Goal: Task Accomplishment & Management: Manage account settings

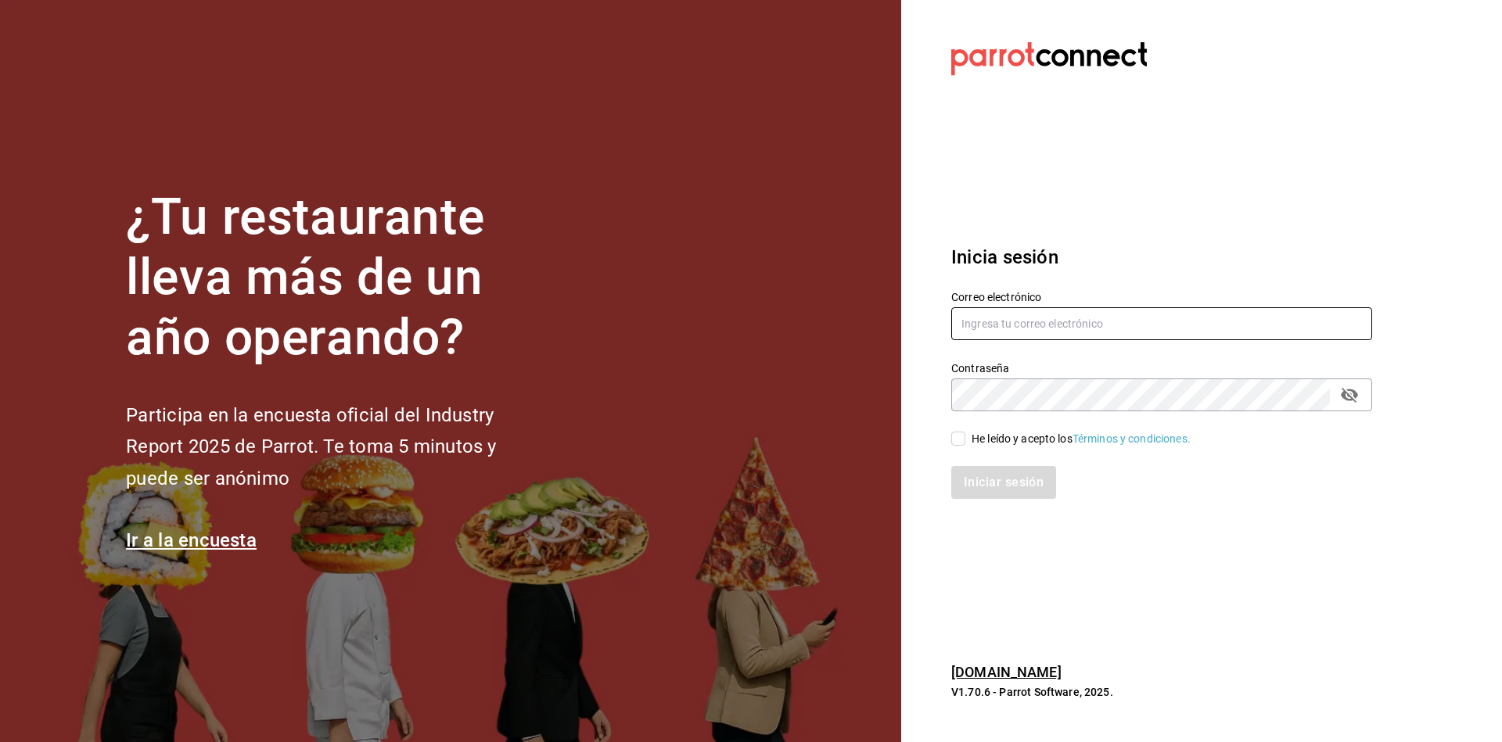
type input "[EMAIL_ADDRESS][DOMAIN_NAME]"
click at [956, 432] on input "He leído y acepto los Términos y condiciones." at bounding box center [958, 439] width 14 height 14
checkbox input "true"
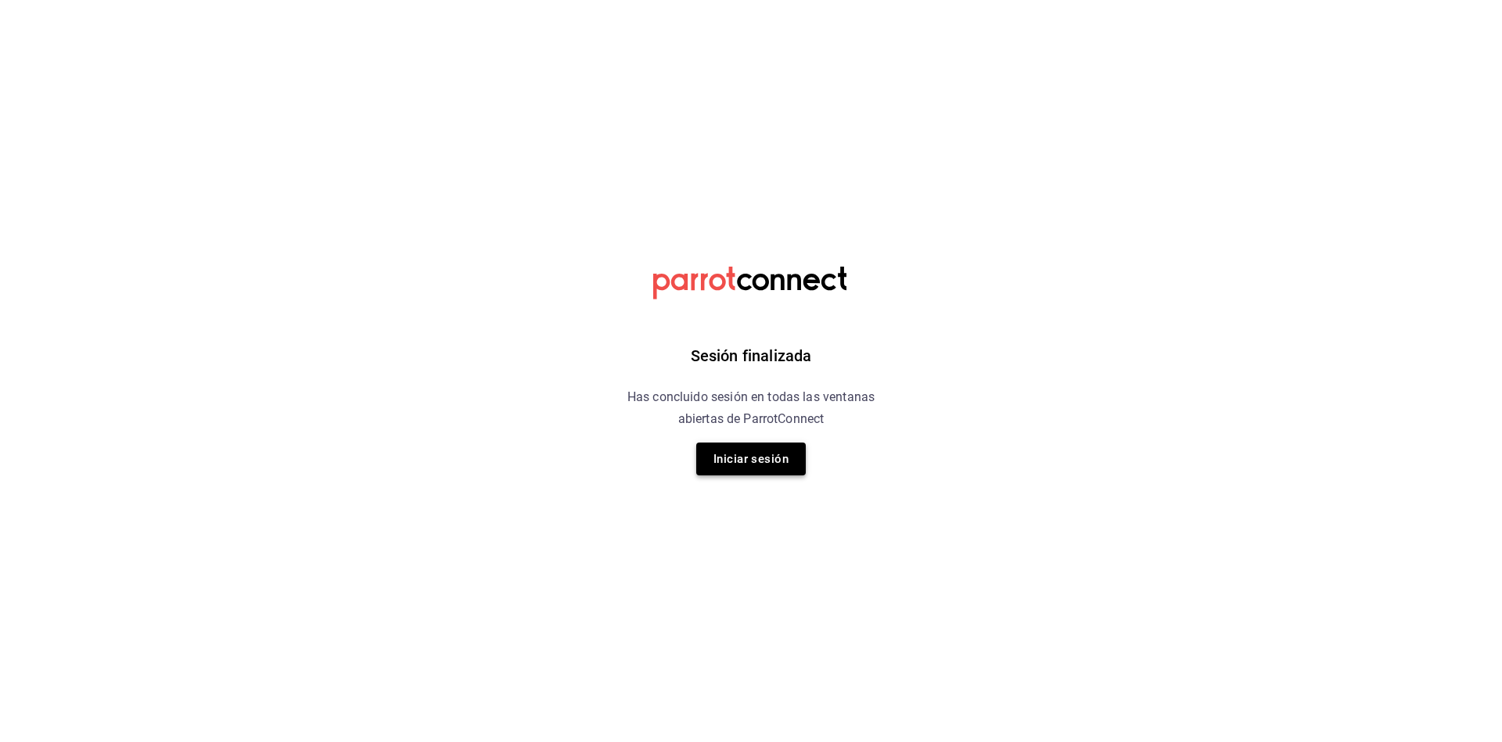
click at [753, 458] on button "Iniciar sesión" at bounding box center [751, 459] width 110 height 33
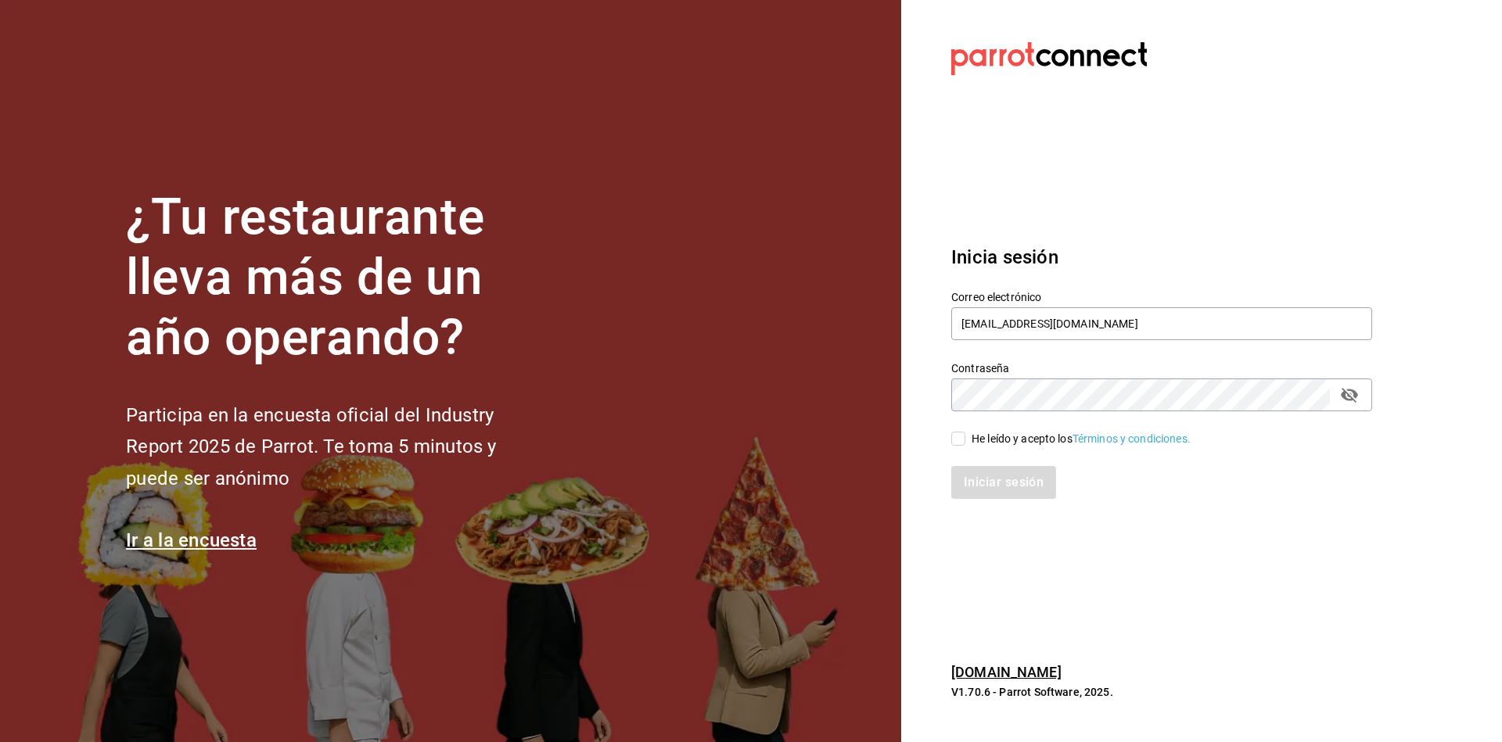
click at [955, 438] on input "He leído y acepto los Términos y condiciones." at bounding box center [958, 439] width 14 height 14
checkbox input "true"
click at [987, 475] on button "Iniciar sesión" at bounding box center [1004, 482] width 106 height 33
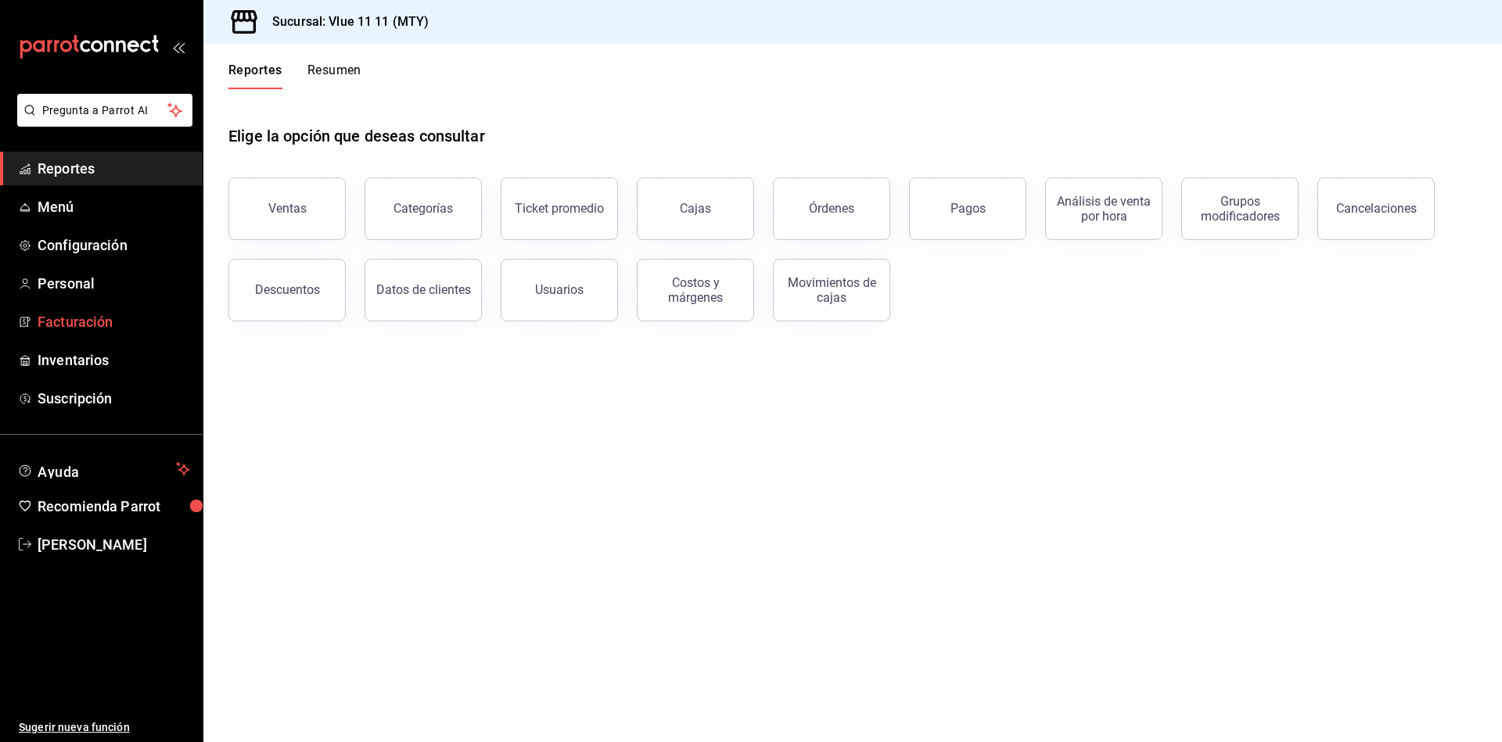
click at [71, 338] on link "Facturación" at bounding box center [101, 322] width 203 height 34
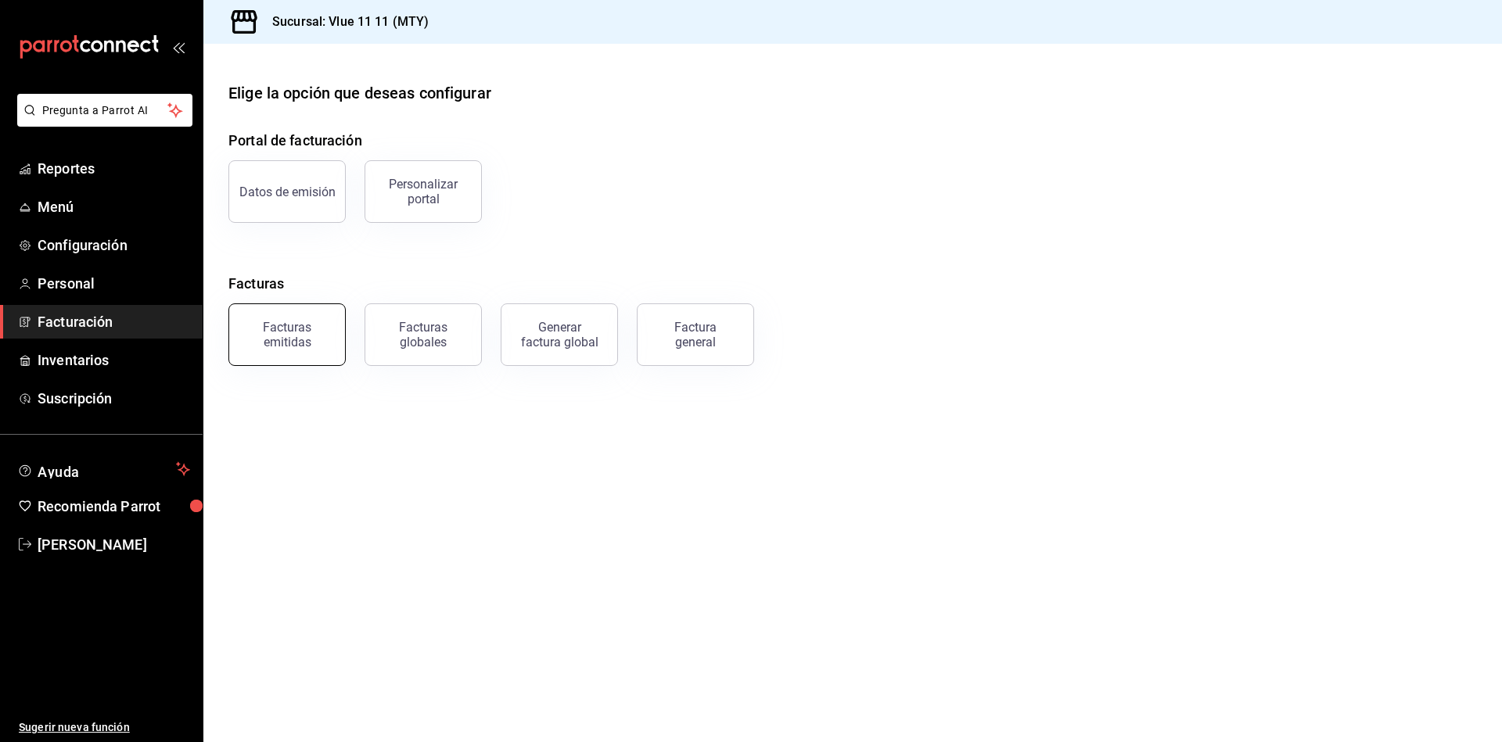
click at [288, 330] on div "Facturas emitidas" at bounding box center [287, 335] width 97 height 30
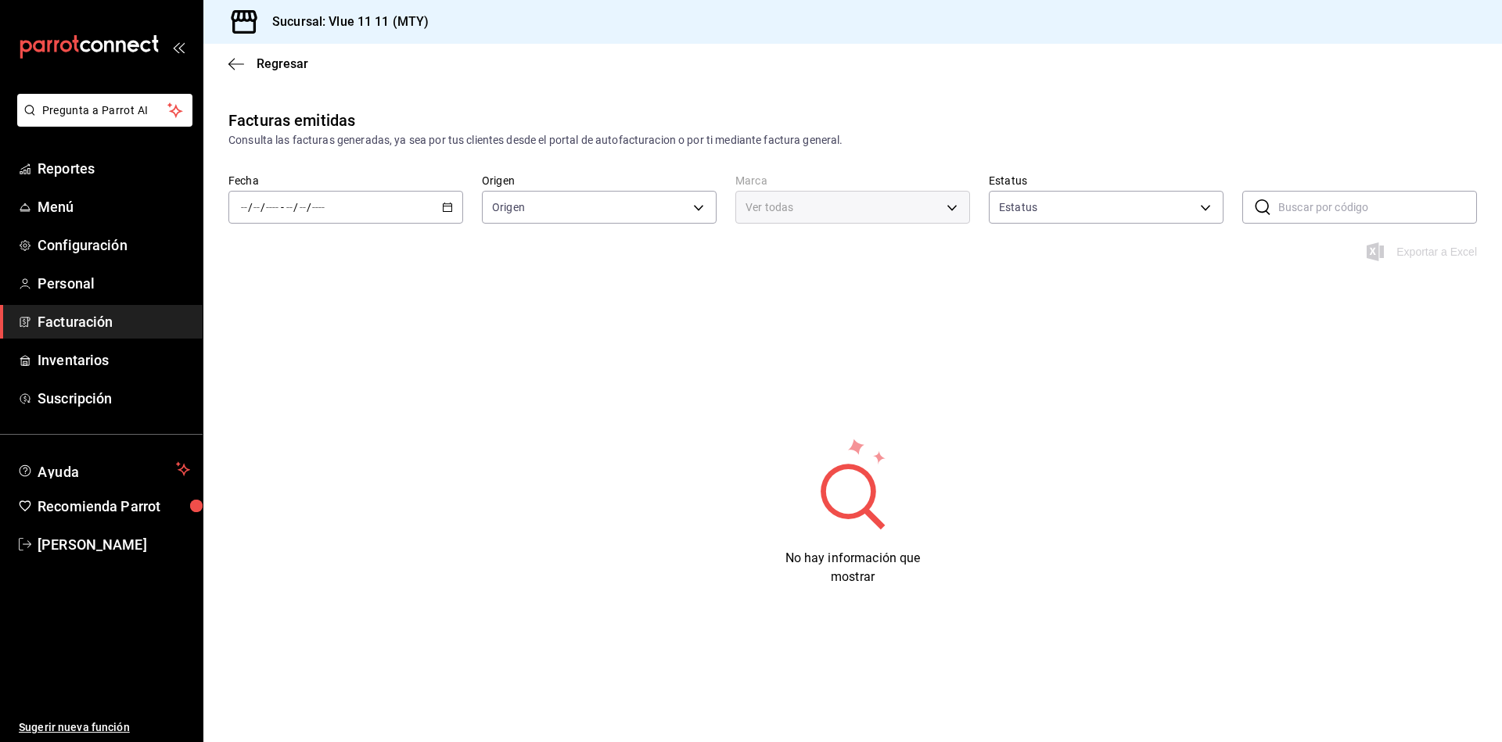
type input "ORDER_INVOICE,GENERAL_INVOICE"
type input "ACTIVE,PENDING_CANCELLATION,CANCELLED,PRE_CANCELLED"
type input "250c4e95-f4e3-4c2e-9232-6eb495c17aa3"
click at [235, 61] on icon "button" at bounding box center [236, 64] width 16 height 14
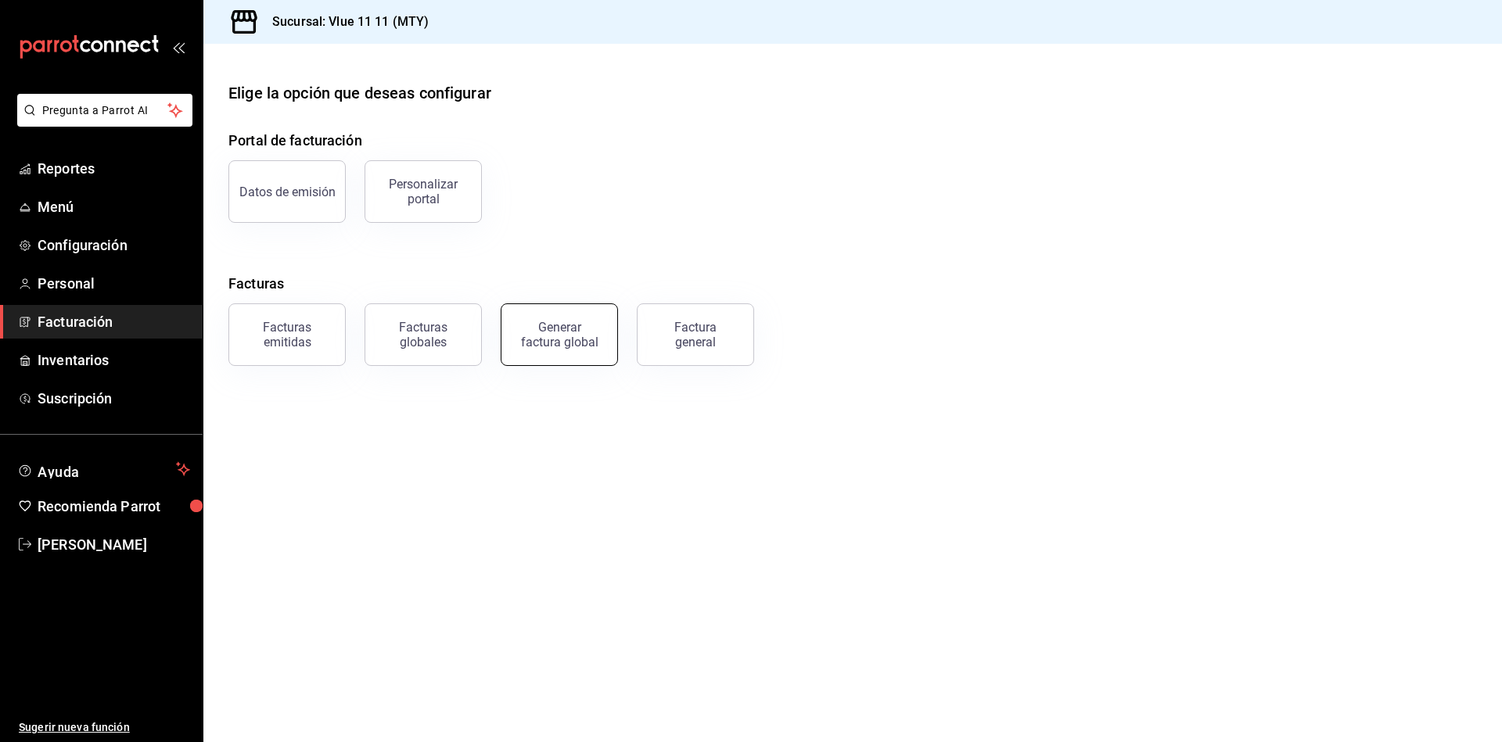
click at [566, 329] on div "Generar factura global" at bounding box center [559, 335] width 78 height 30
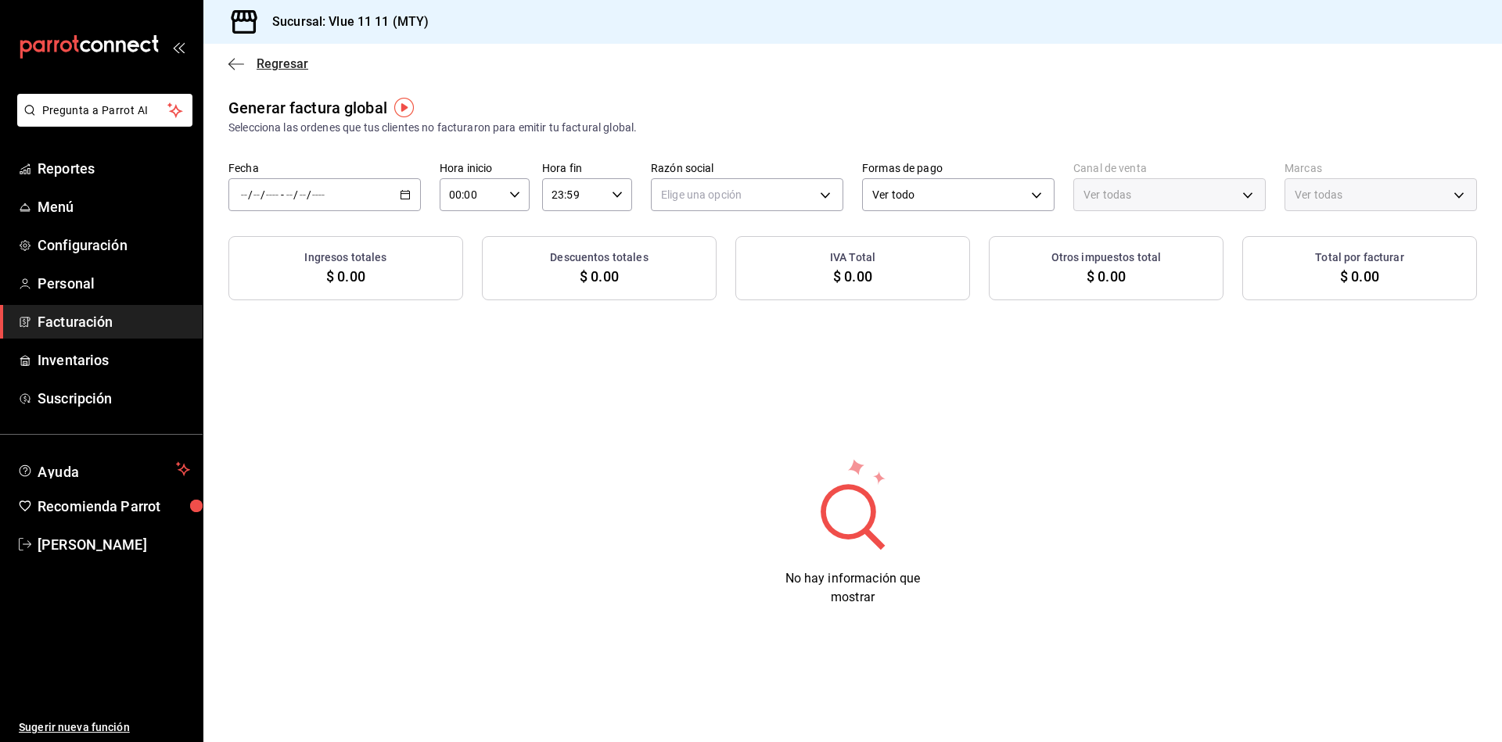
click at [233, 59] on icon "button" at bounding box center [236, 64] width 16 height 14
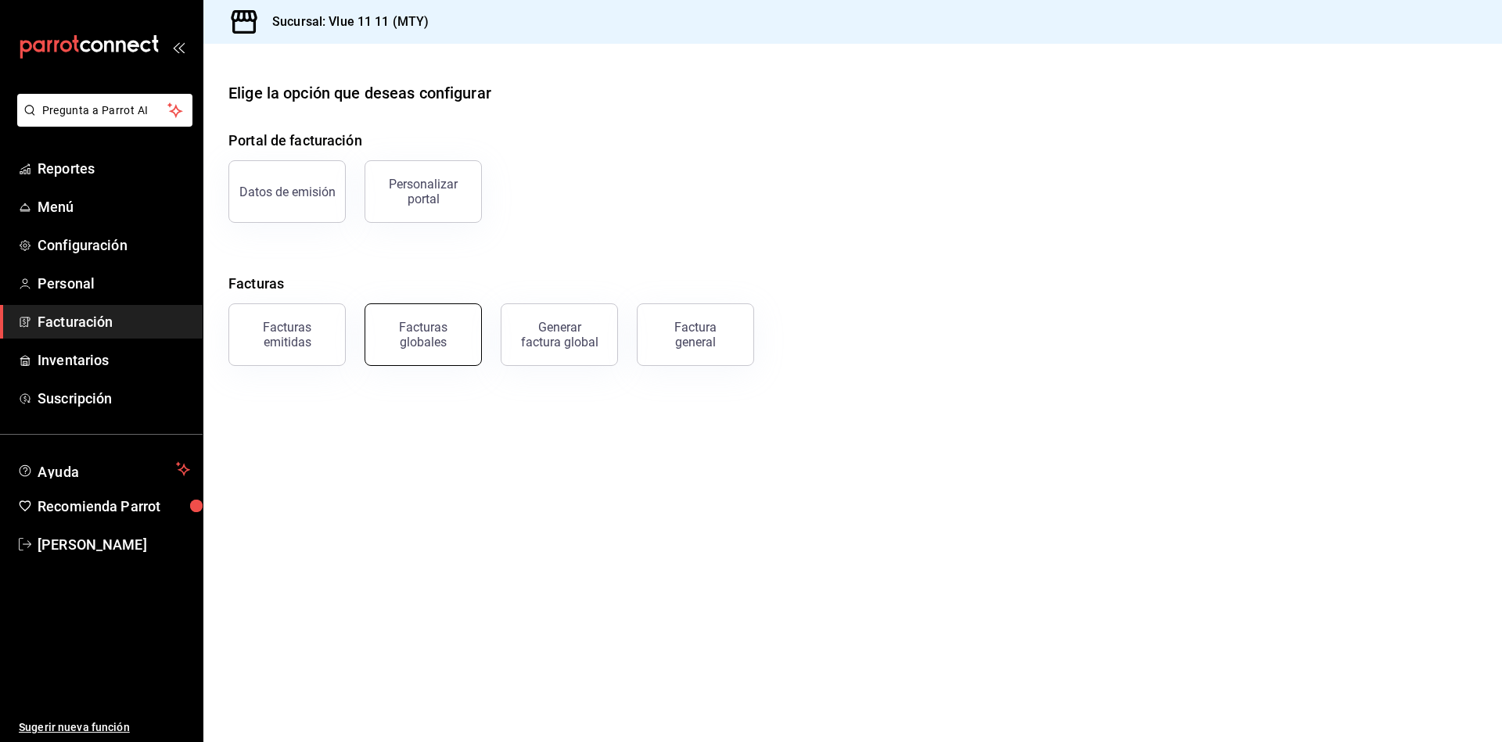
click at [445, 347] on div "Facturas globales" at bounding box center [423, 335] width 97 height 30
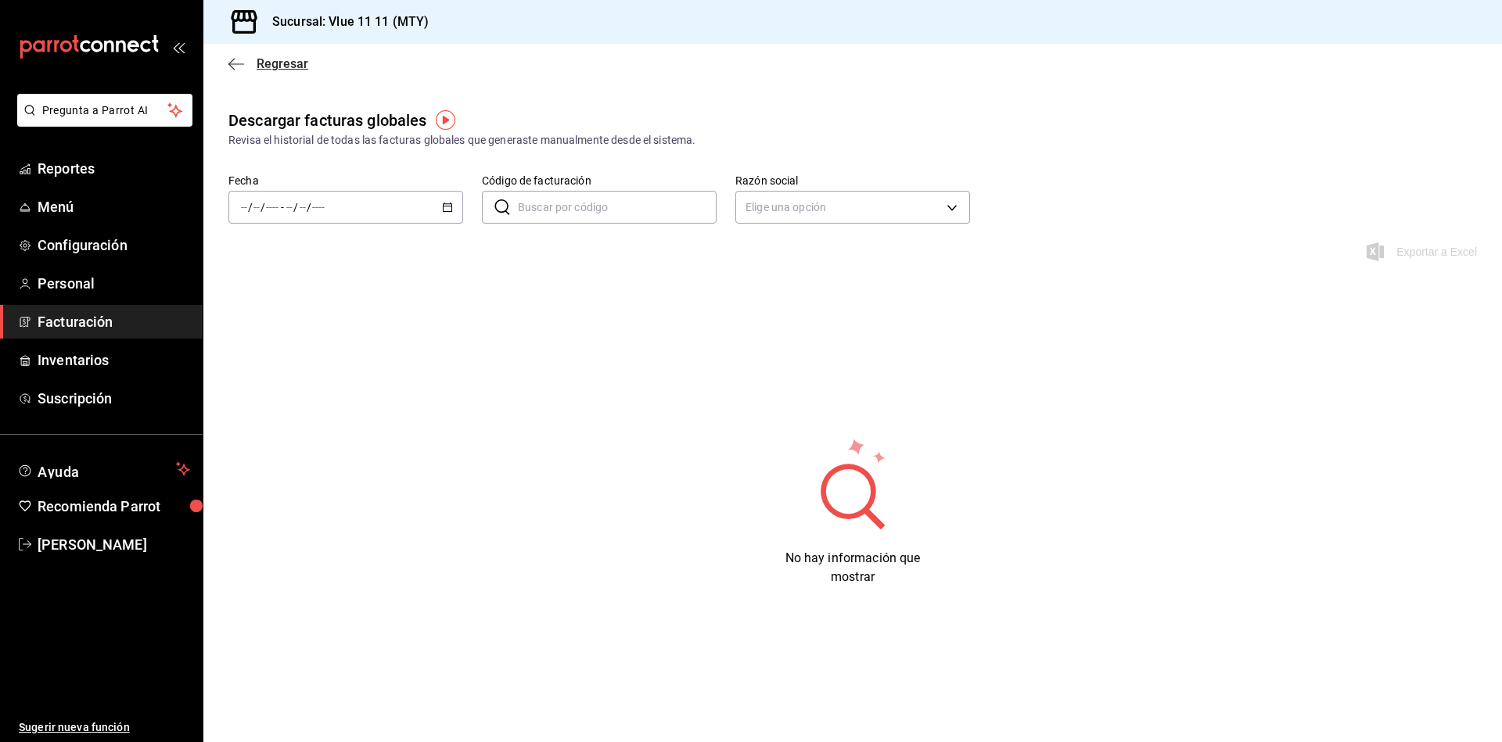
click at [235, 66] on icon "button" at bounding box center [236, 64] width 16 height 14
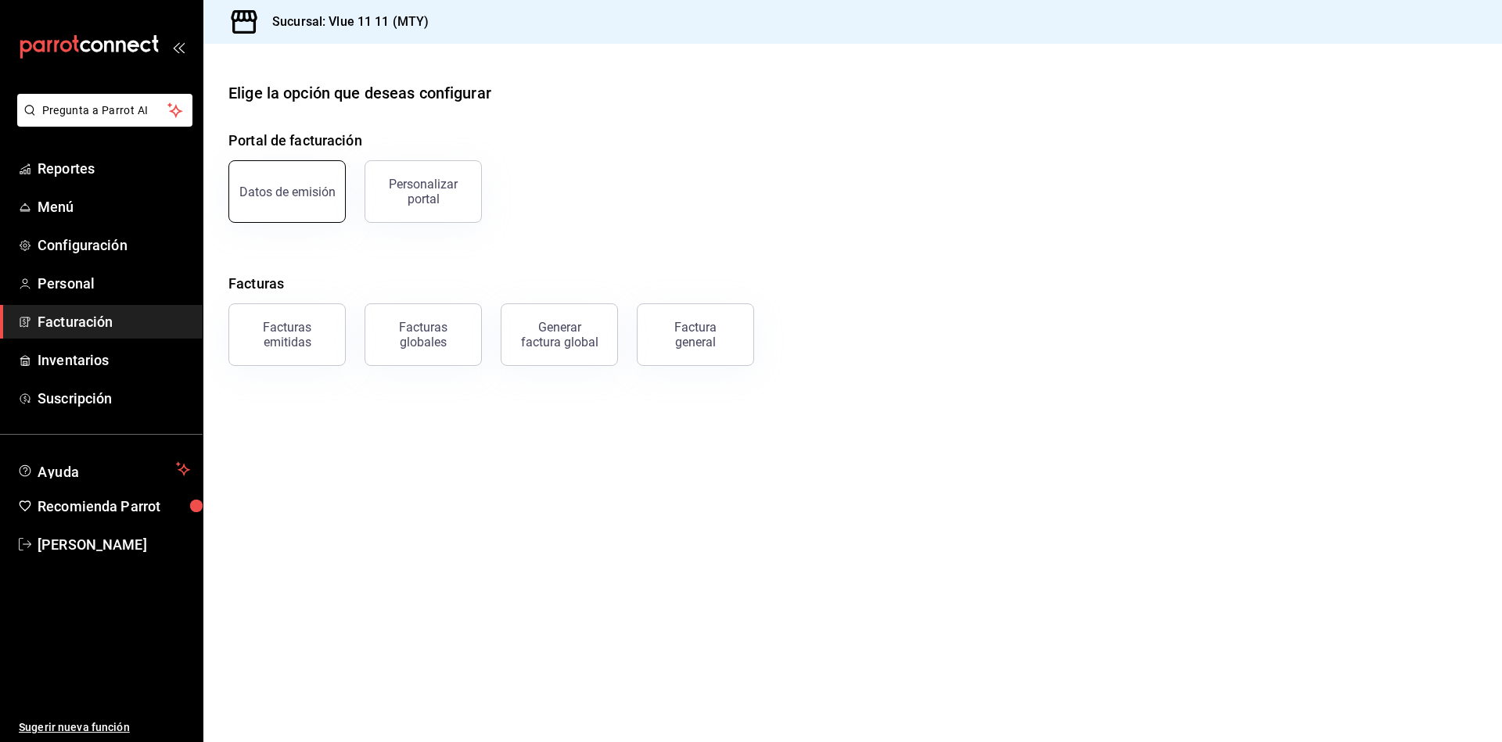
click at [282, 187] on div "Datos de emisión" at bounding box center [287, 192] width 96 height 15
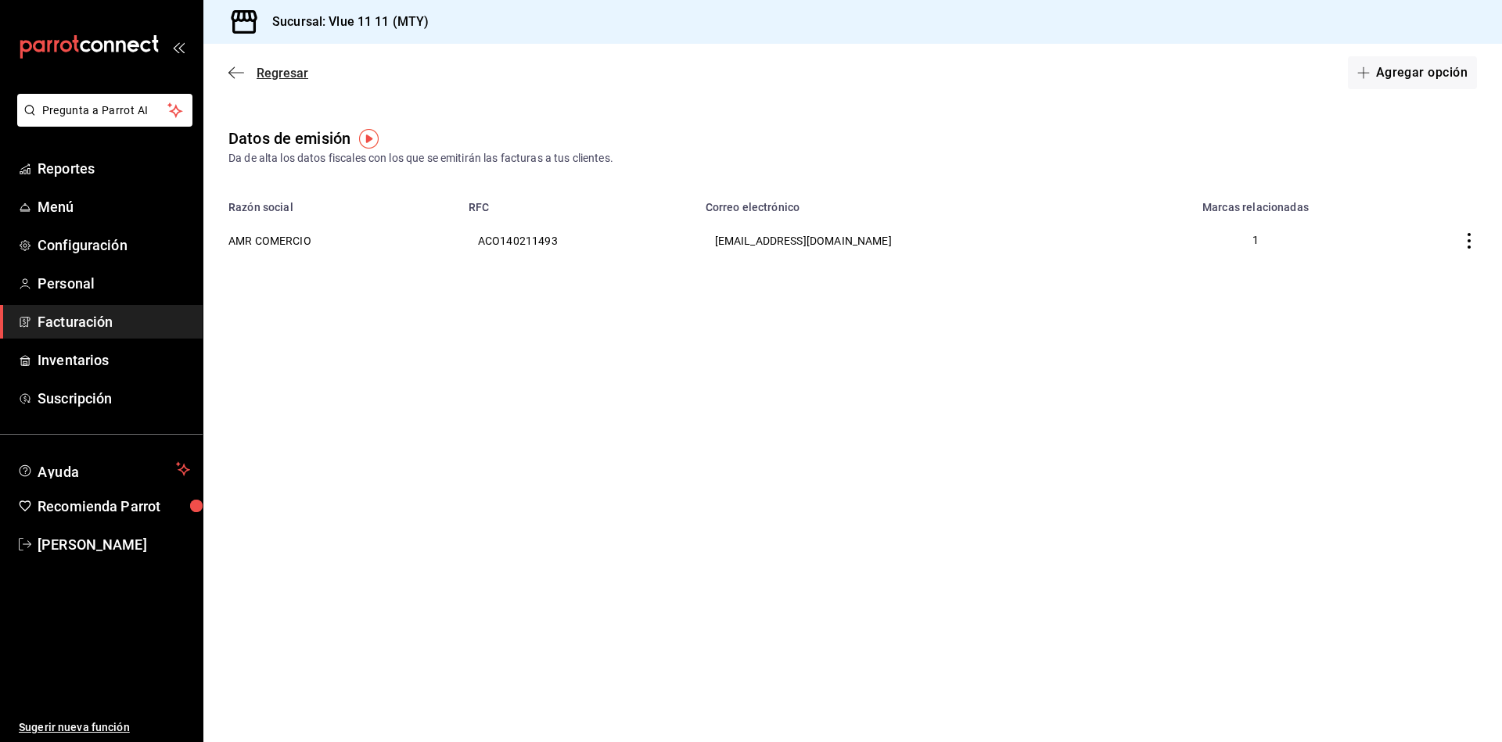
click at [242, 67] on icon "button" at bounding box center [236, 73] width 16 height 14
